Goal: Task Accomplishment & Management: Manage account settings

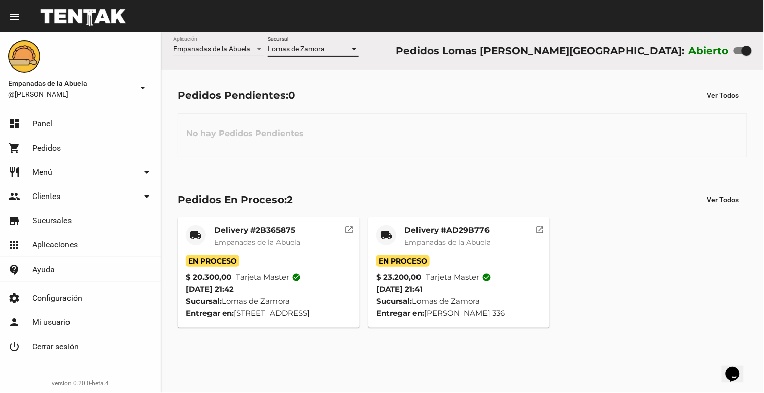
click at [78, 147] on link "shopping_cart Pedidos" at bounding box center [80, 148] width 161 height 24
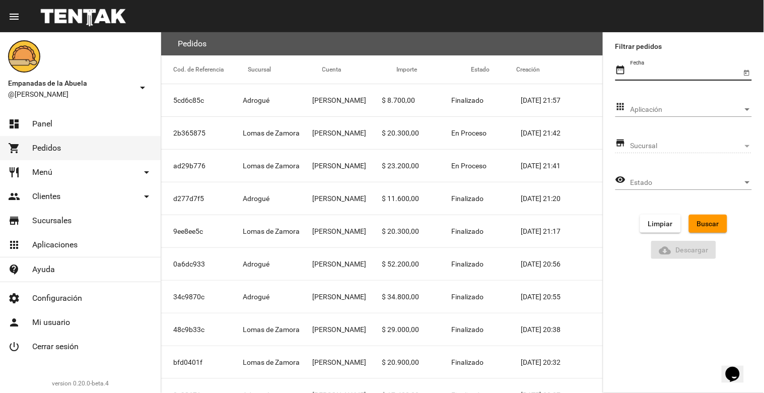
click at [723, 75] on input "Fecha" at bounding box center [686, 73] width 111 height 8
click at [691, 76] on input "Fecha" at bounding box center [686, 73] width 111 height 8
click at [747, 74] on icon "Open calendar" at bounding box center [747, 73] width 7 height 12
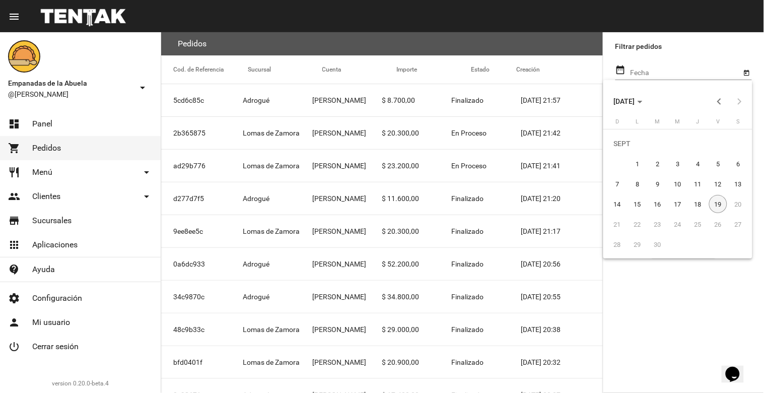
click at [715, 202] on div "19" at bounding box center [719, 204] width 18 height 18
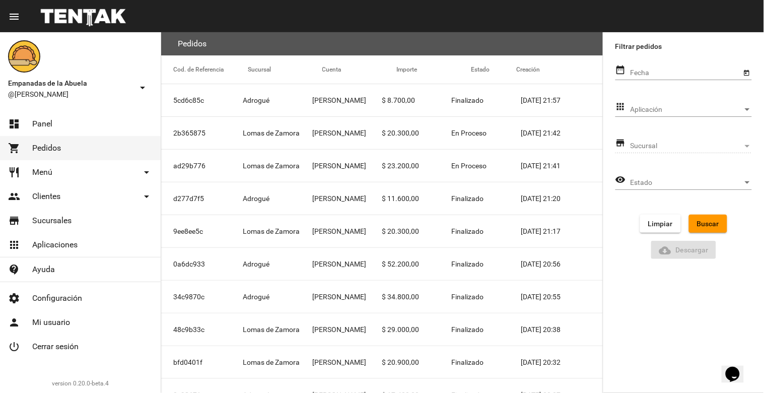
type input "[DATE]"
click at [730, 112] on span "Aplicación" at bounding box center [687, 110] width 112 height 8
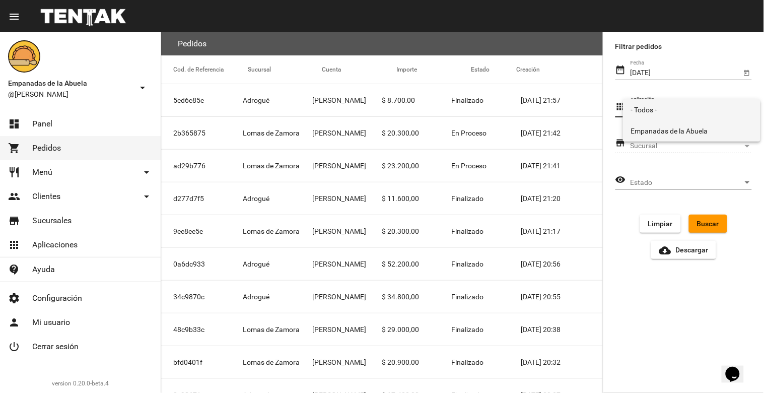
click at [702, 126] on span "Empanadas de la Abuela" at bounding box center [691, 130] width 121 height 21
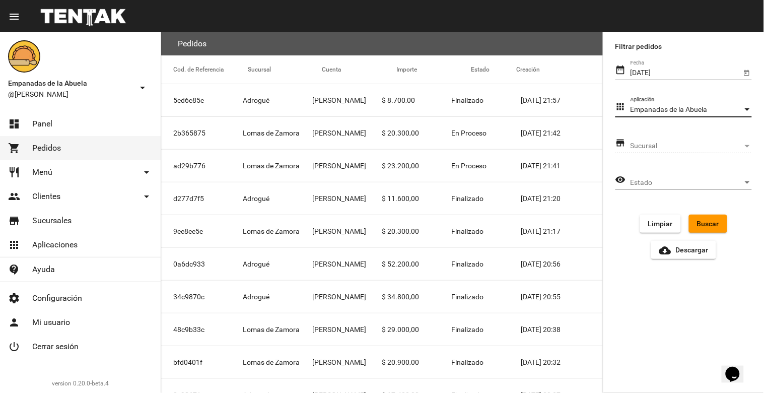
click at [736, 144] on span "Sucursal" at bounding box center [687, 146] width 112 height 8
click at [743, 146] on span "Sucursal" at bounding box center [687, 146] width 112 height 8
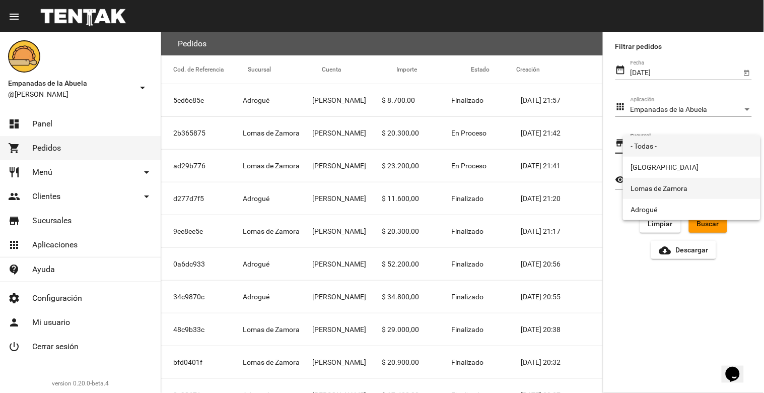
click at [695, 186] on span "Lomas de Zamora" at bounding box center [691, 188] width 121 height 21
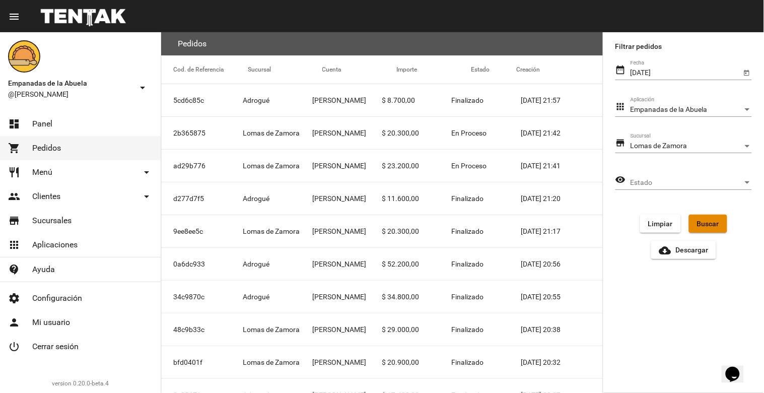
click at [708, 221] on span "Buscar" at bounding box center [708, 224] width 22 height 8
click at [76, 122] on link "dashboard Panel" at bounding box center [80, 124] width 161 height 24
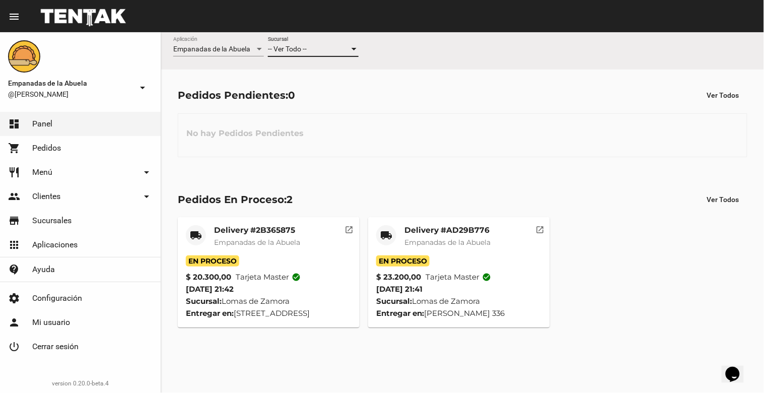
click at [305, 51] on span "-- Ver Todo --" at bounding box center [287, 49] width 39 height 8
click at [297, 85] on span "Lomas de Zamora" at bounding box center [313, 91] width 91 height 21
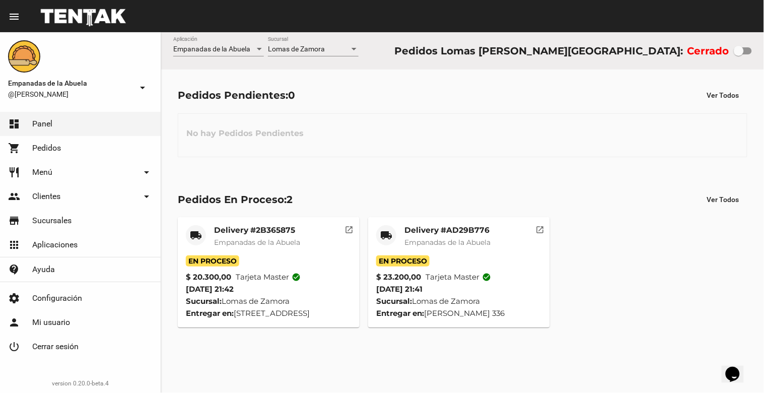
click at [445, 245] on span "Empanadas de la Abuela" at bounding box center [448, 242] width 86 height 9
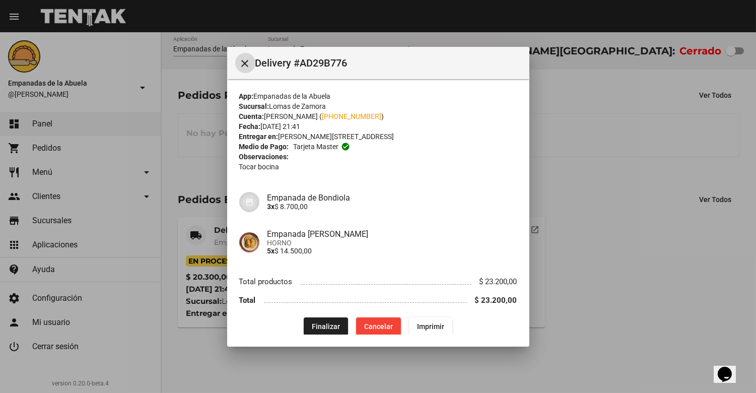
click at [319, 323] on span "Finalizar" at bounding box center [326, 327] width 28 height 8
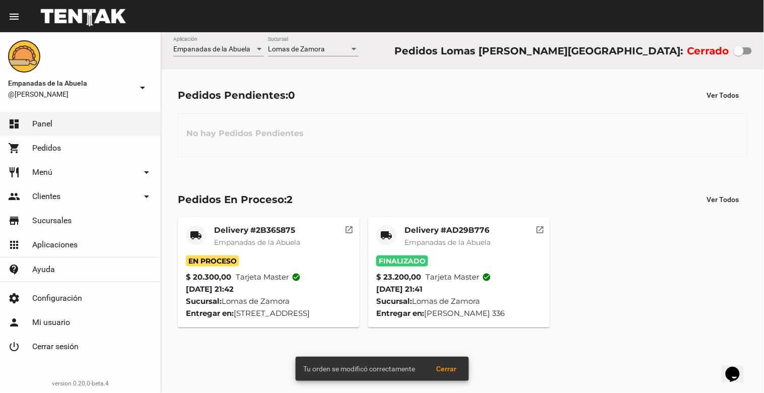
click at [261, 238] on span "Empanadas de la Abuela" at bounding box center [257, 242] width 86 height 9
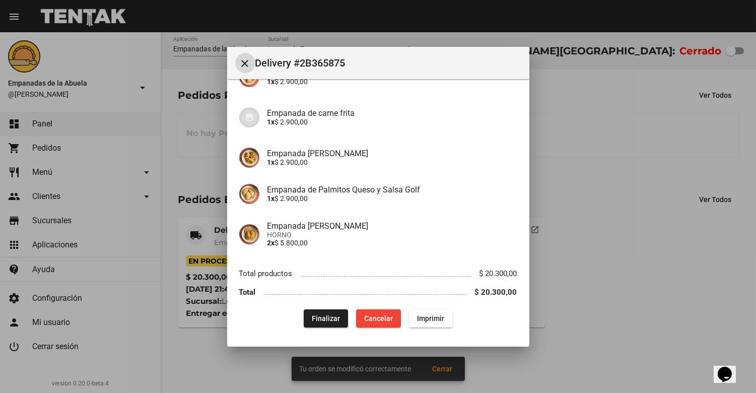
scroll to position [142, 0]
click at [323, 318] on span "Finalizar" at bounding box center [326, 317] width 28 height 8
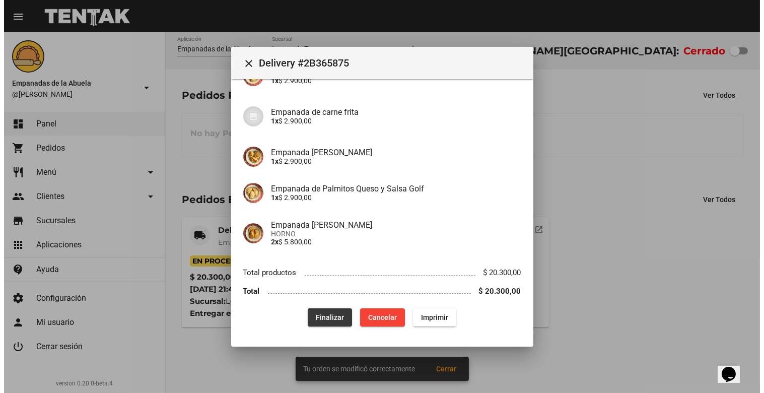
scroll to position [0, 0]
